Goal: Transaction & Acquisition: Obtain resource

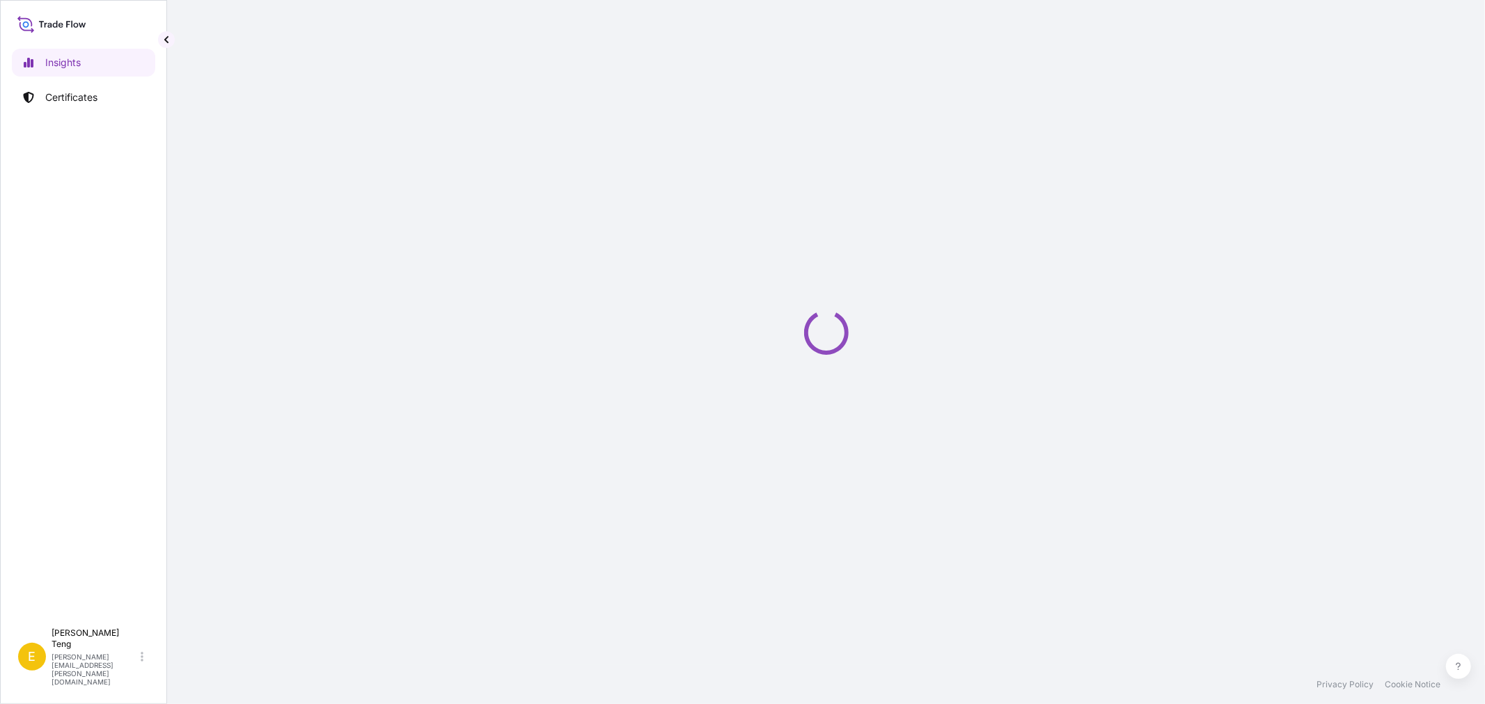
select select "2025"
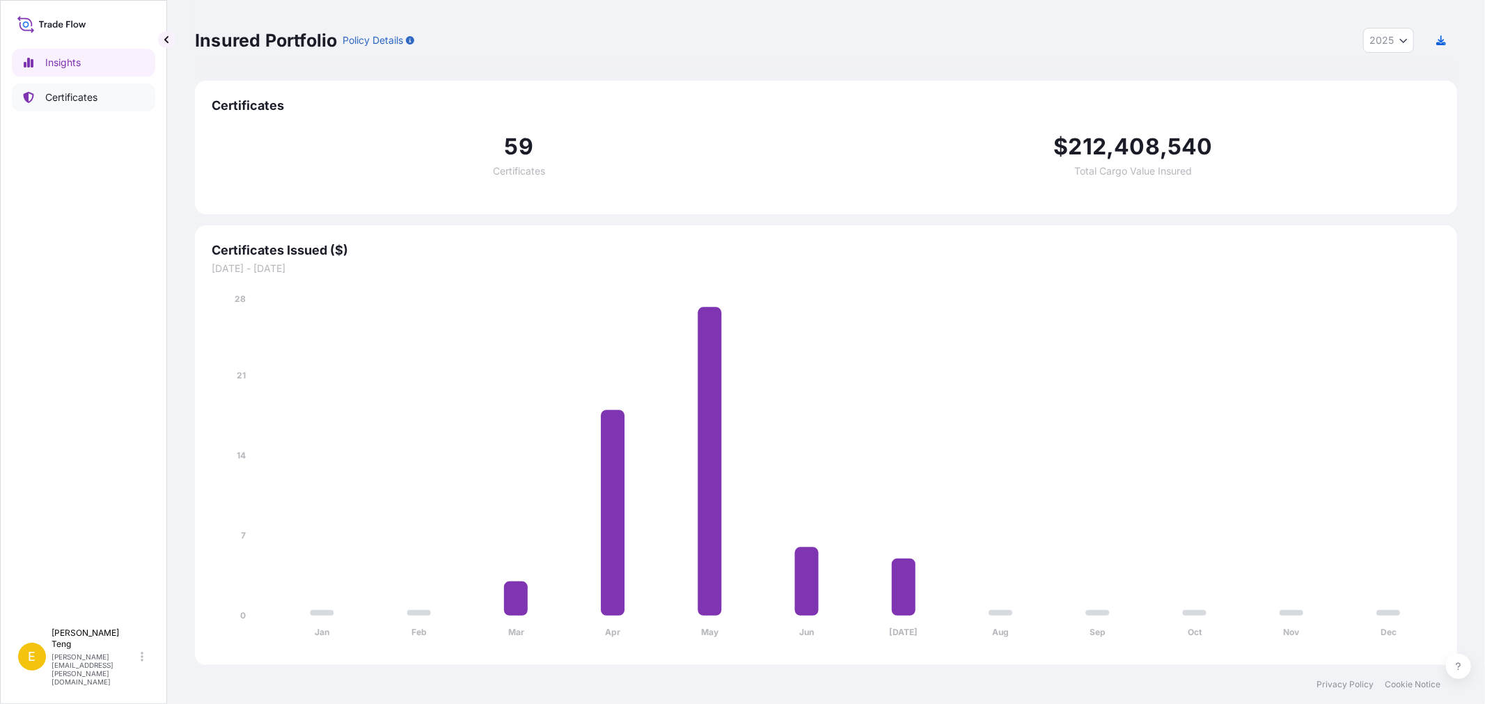
click at [94, 98] on p "Certificates" at bounding box center [71, 97] width 52 height 14
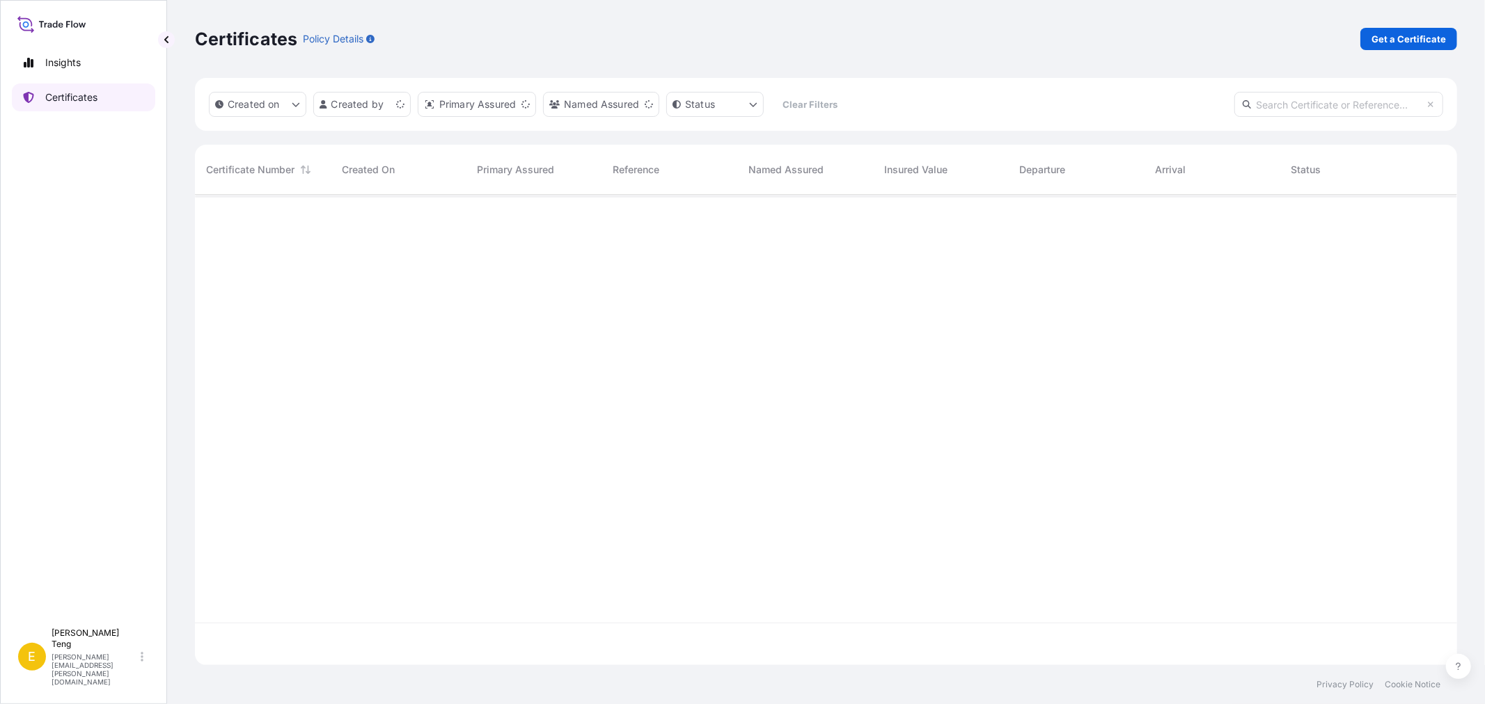
scroll to position [467, 1250]
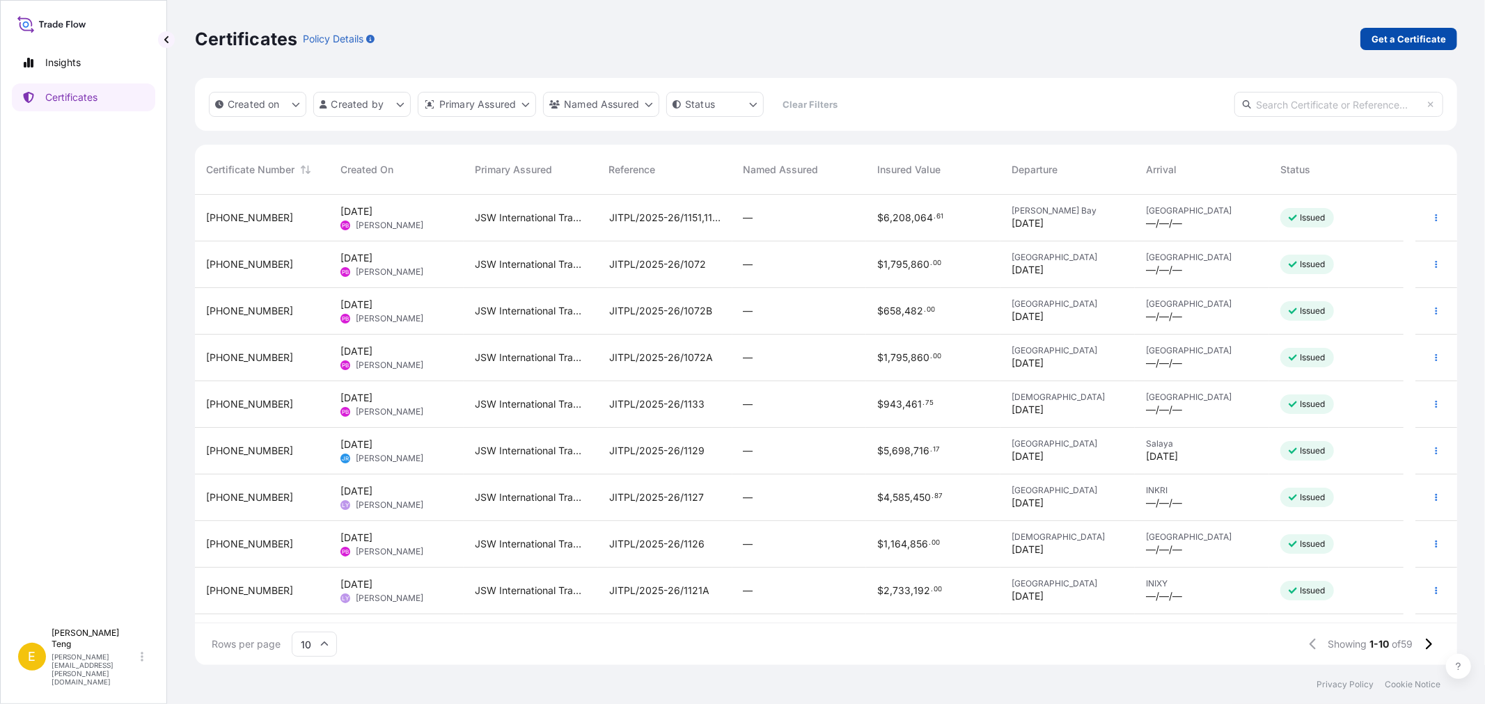
click at [1415, 43] on p "Get a Certificate" at bounding box center [1408, 39] width 74 height 14
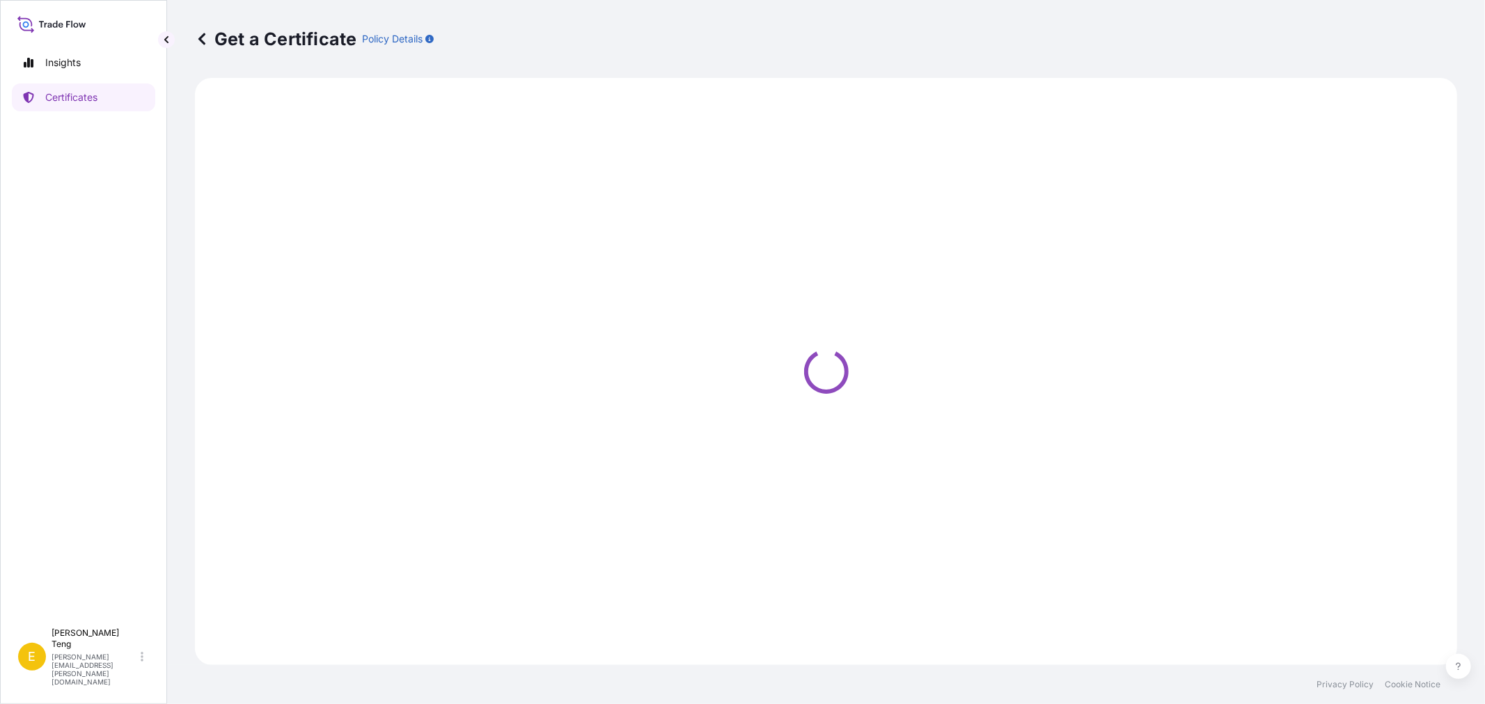
select select "Sea"
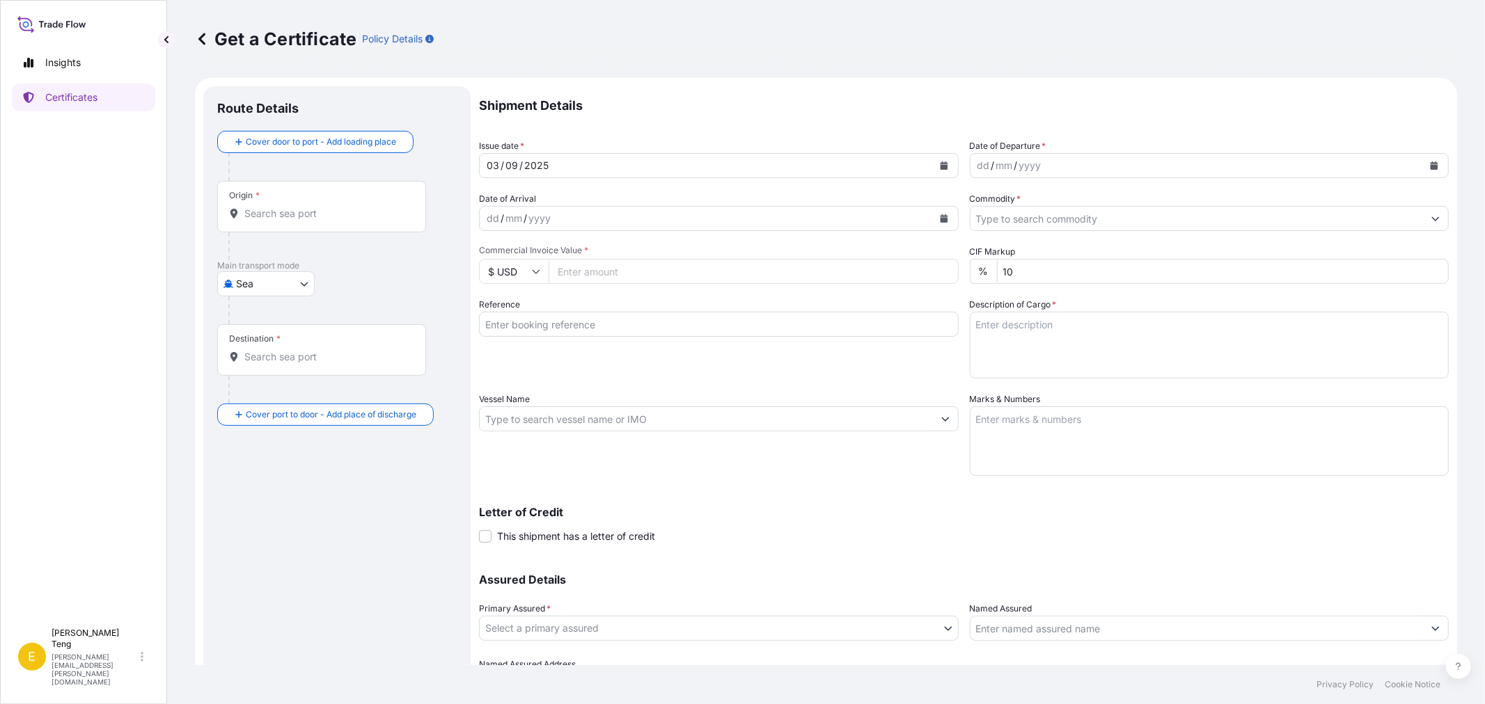
scroll to position [78, 0]
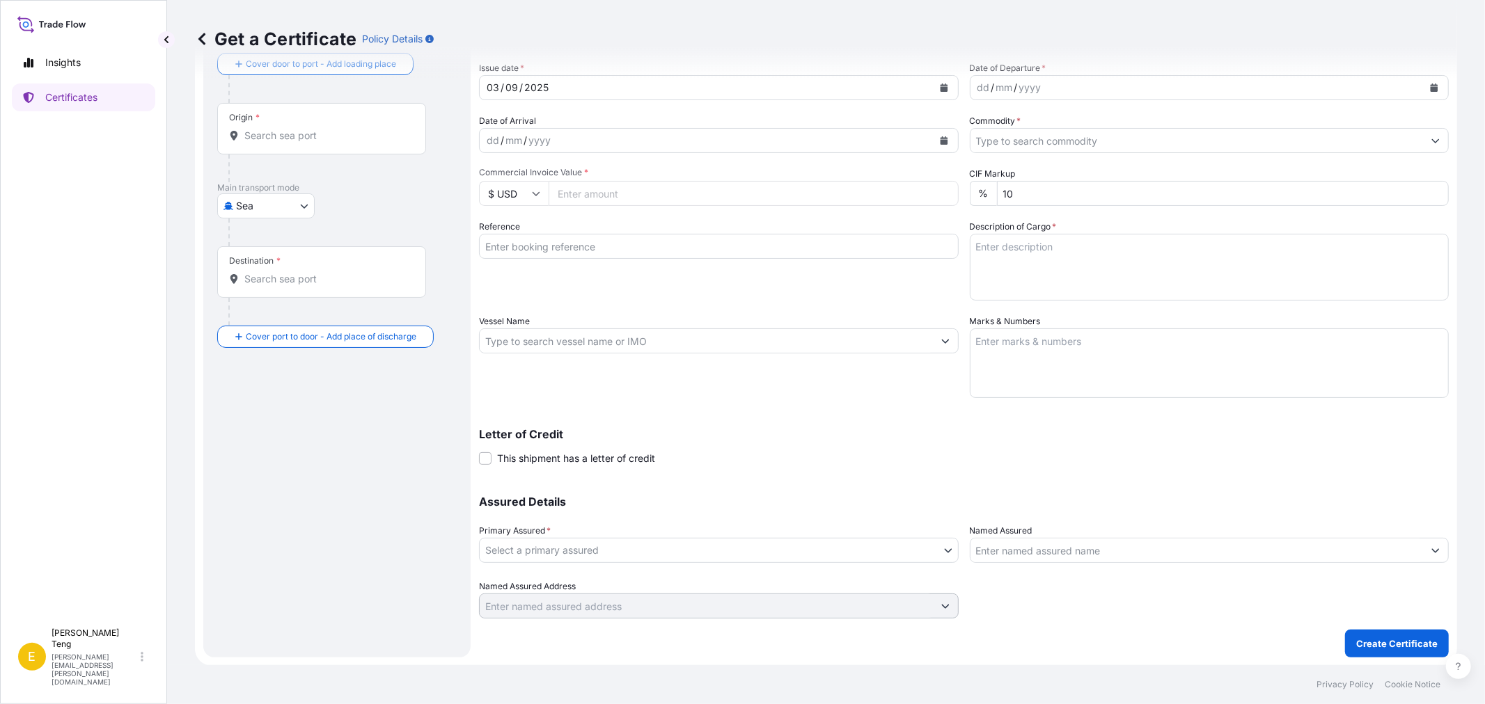
click at [892, 553] on body "Insights Certificates E Evon Teng [EMAIL_ADDRESS][PERSON_NAME][DOMAIN_NAME] Get…" at bounding box center [742, 352] width 1485 height 704
click at [228, 437] on div "Route Details Cover door to port - Add loading place Place of loading Road / [G…" at bounding box center [336, 333] width 239 height 622
click at [1408, 641] on p "Create Certificate" at bounding box center [1396, 644] width 81 height 14
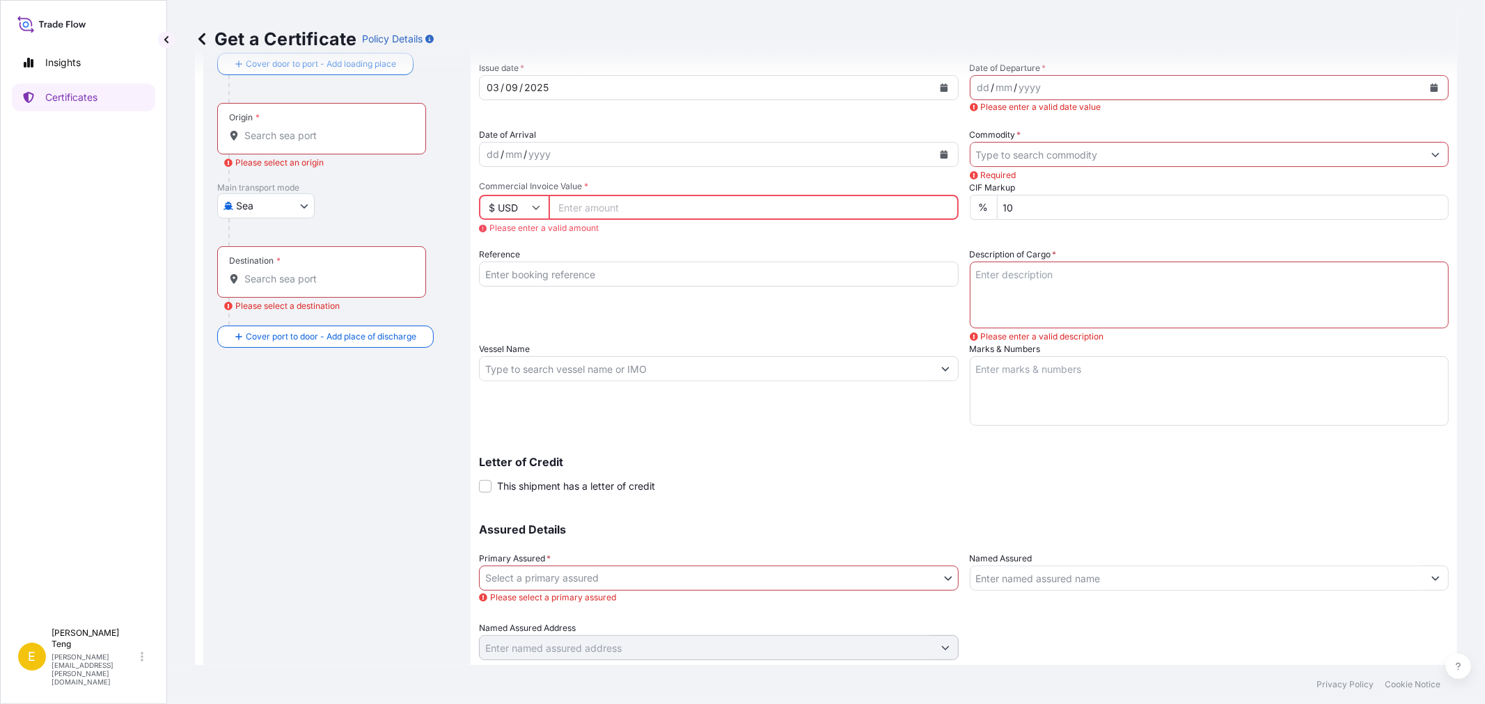
click at [345, 388] on div "Route Details Cover door to port - Add loading place Place of loading Road / In…" at bounding box center [336, 353] width 239 height 663
click at [91, 64] on link "Insights" at bounding box center [83, 63] width 143 height 28
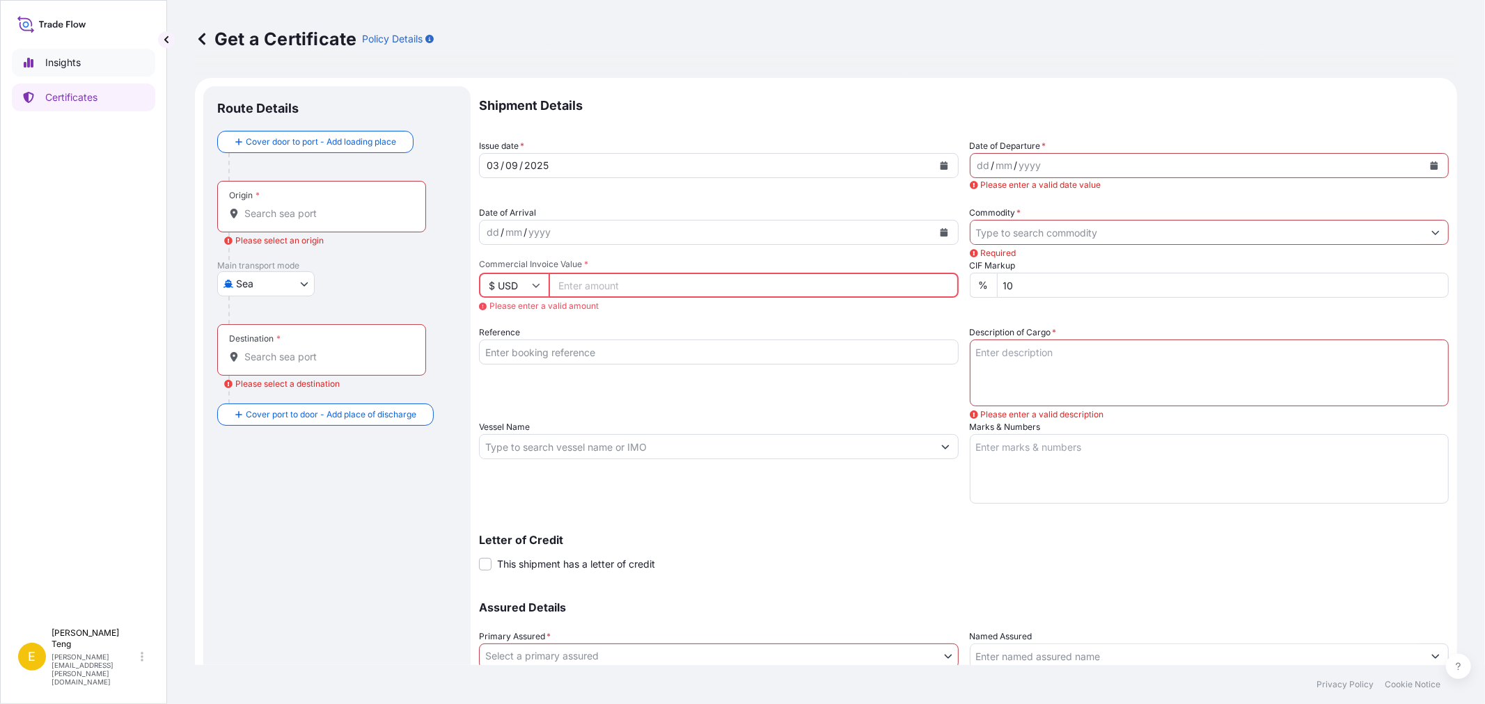
select select "2025"
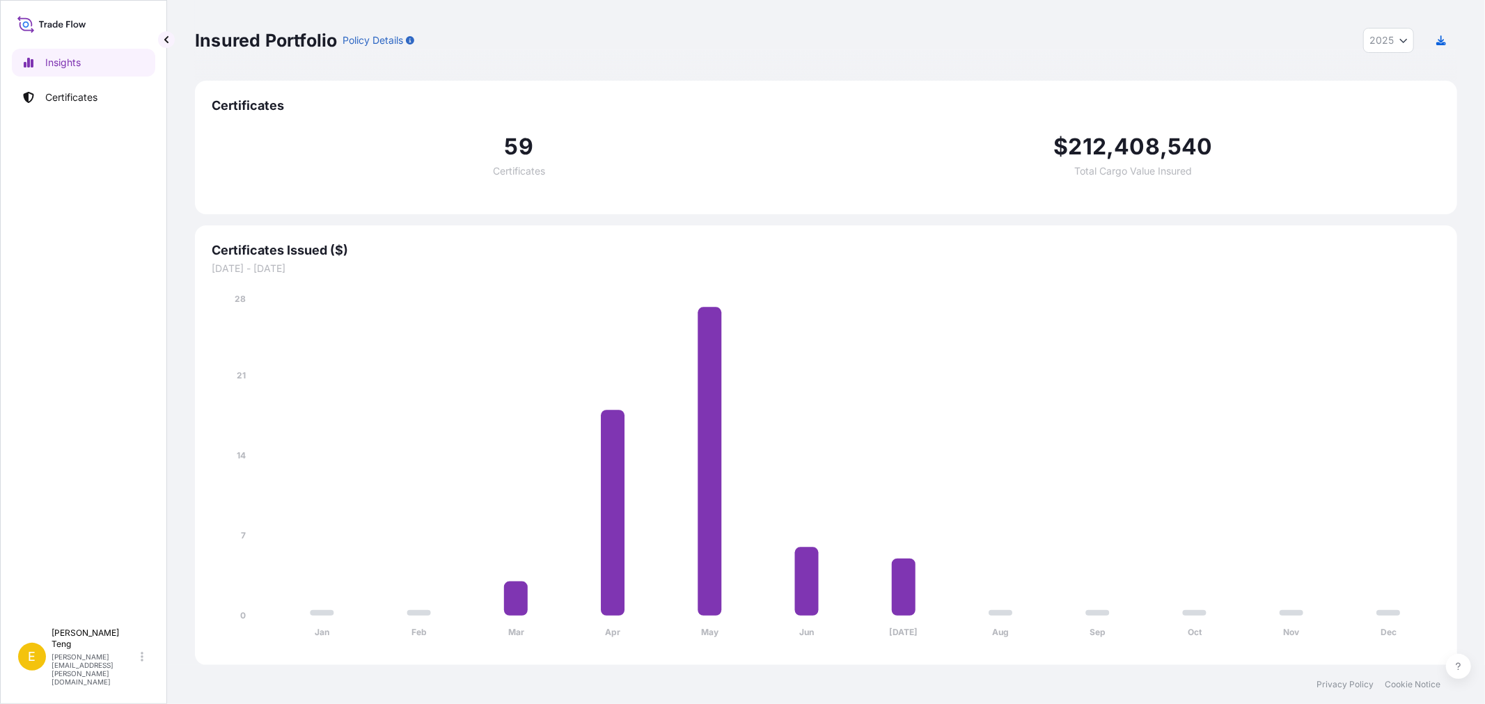
drag, startPoint x: 821, startPoint y: 177, endPoint x: 857, endPoint y: 8, distance: 172.1
click at [821, 177] on div "59 Certificates $ 212 , 408 , 540 Total Cargo Value Insured" at bounding box center [826, 156] width 1229 height 84
drag, startPoint x: 378, startPoint y: 191, endPoint x: 384, endPoint y: 176, distance: 16.3
click at [378, 191] on div "59 Certificates $ 212 , 408 , 540 Total Cargo Value Insured" at bounding box center [826, 156] width 1229 height 84
click at [1283, 345] on icon "Jan Feb Mar Apr May Jun [DATE] Aug Sep Oct Nov Dec 0 7 14 21 28" at bounding box center [826, 470] width 1229 height 356
